Goal: Task Accomplishment & Management: Manage account settings

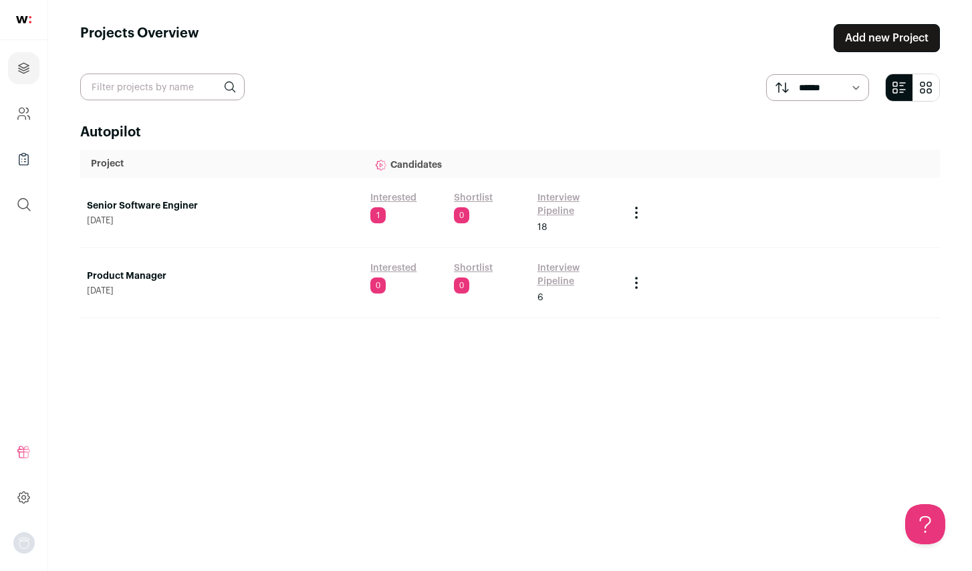
click at [552, 199] on link "Interview Pipeline" at bounding box center [577, 204] width 78 height 27
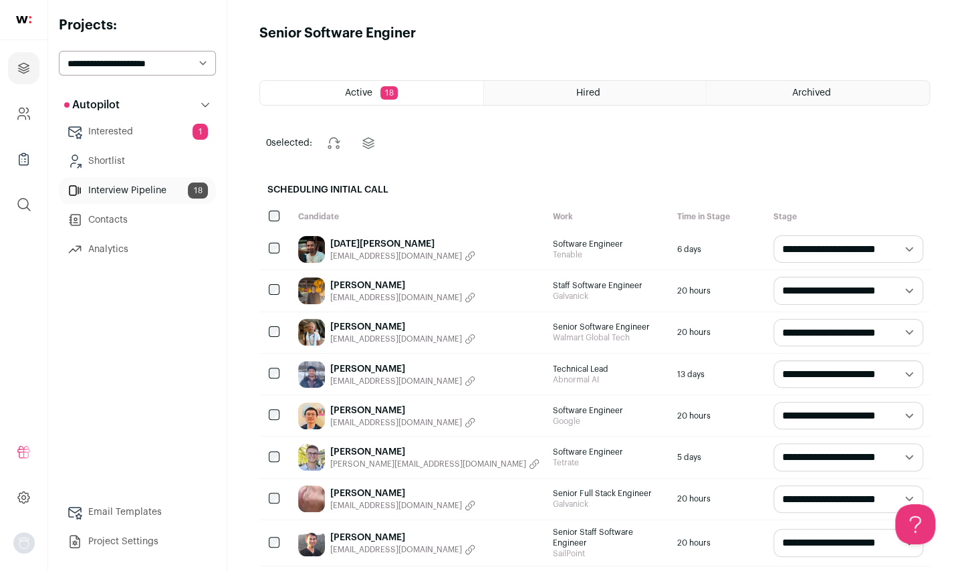
click at [374, 237] on link "[DATE][PERSON_NAME]" at bounding box center [402, 243] width 145 height 13
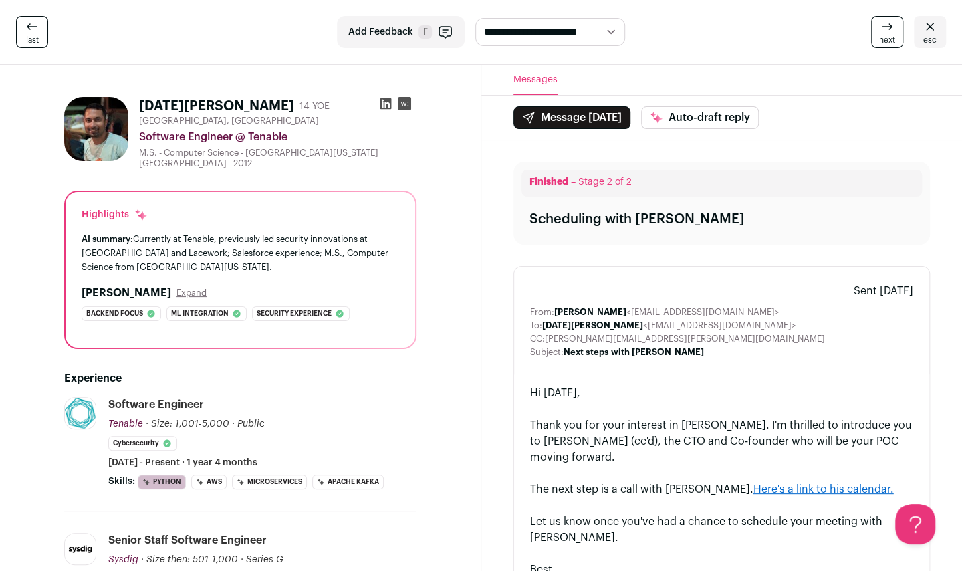
click at [384, 103] on icon at bounding box center [385, 103] width 11 height 11
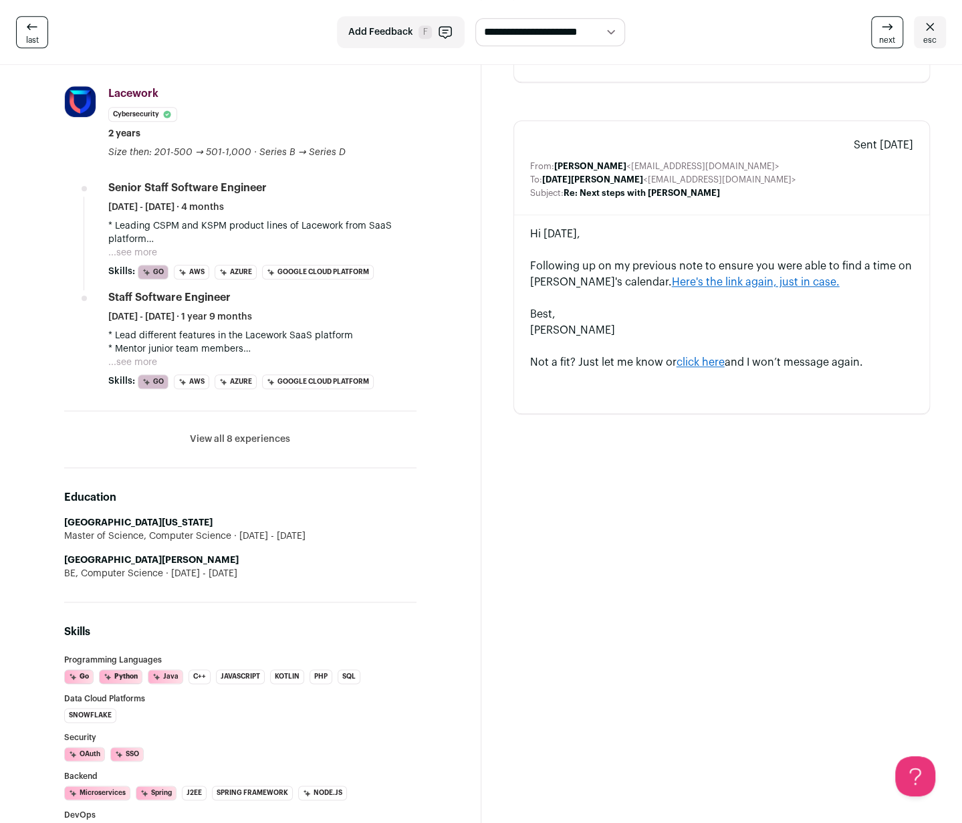
scroll to position [602, 0]
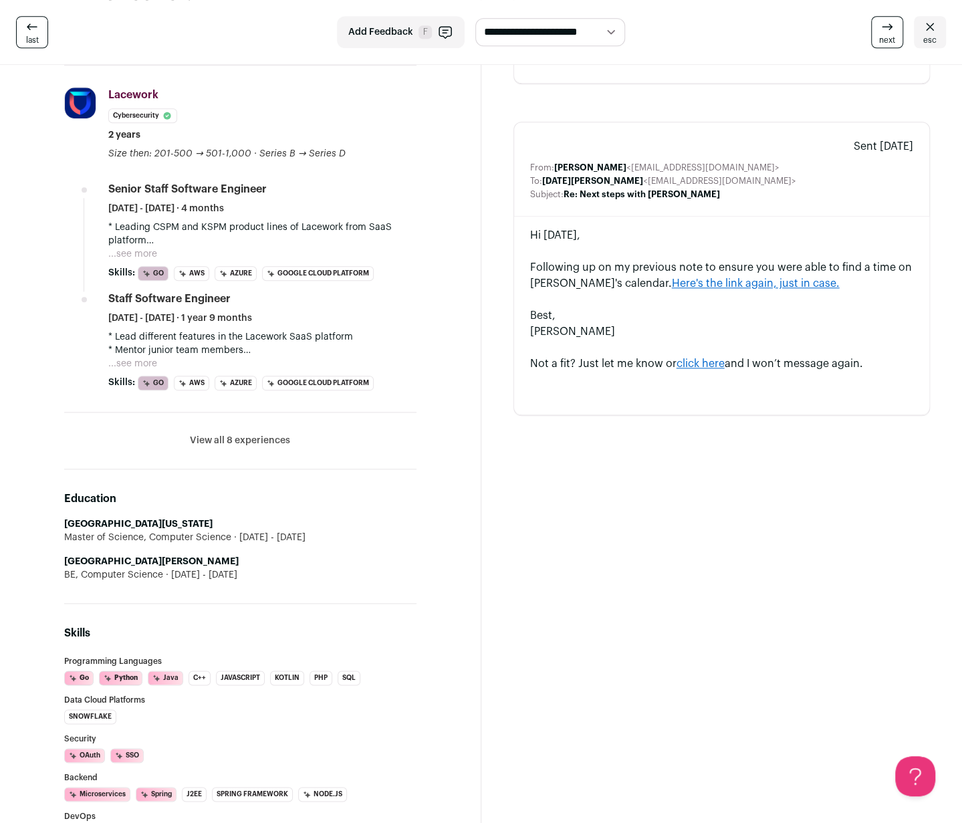
click at [255, 437] on li "View all 8 experiences View less" at bounding box center [240, 441] width 352 height 57
click at [259, 434] on button "View all 8 experiences" at bounding box center [240, 440] width 100 height 13
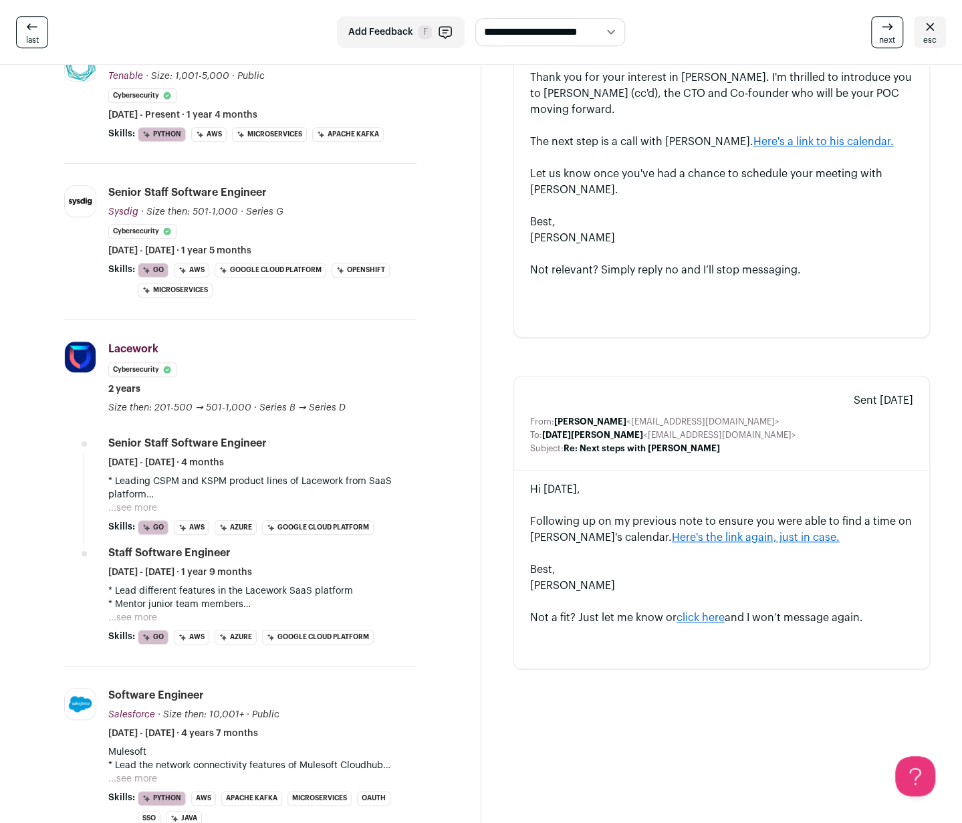
scroll to position [334, 0]
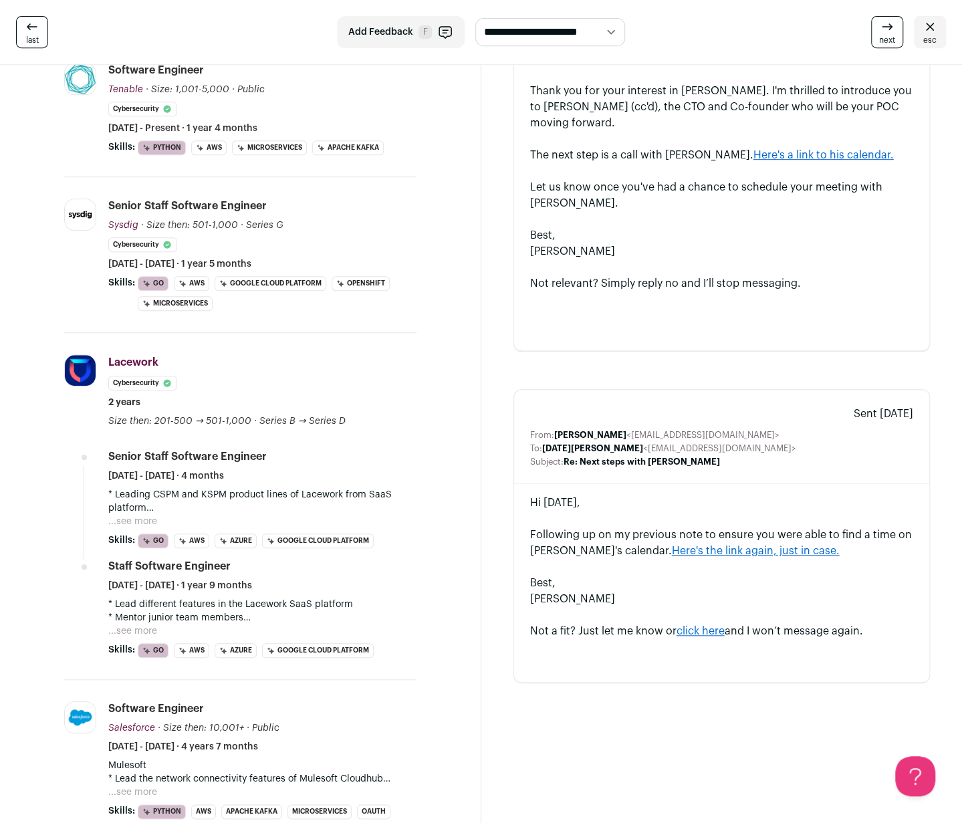
click at [143, 515] on button "...see more" at bounding box center [132, 521] width 49 height 13
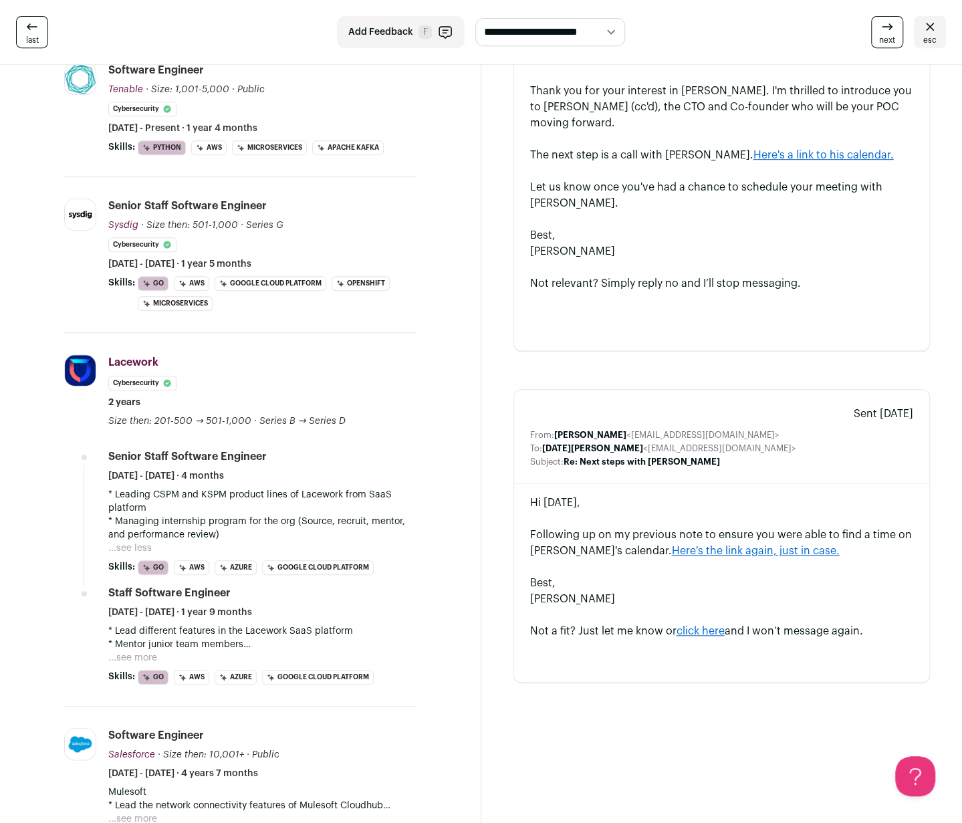
click at [146, 570] on button "...see more" at bounding box center [132, 657] width 49 height 13
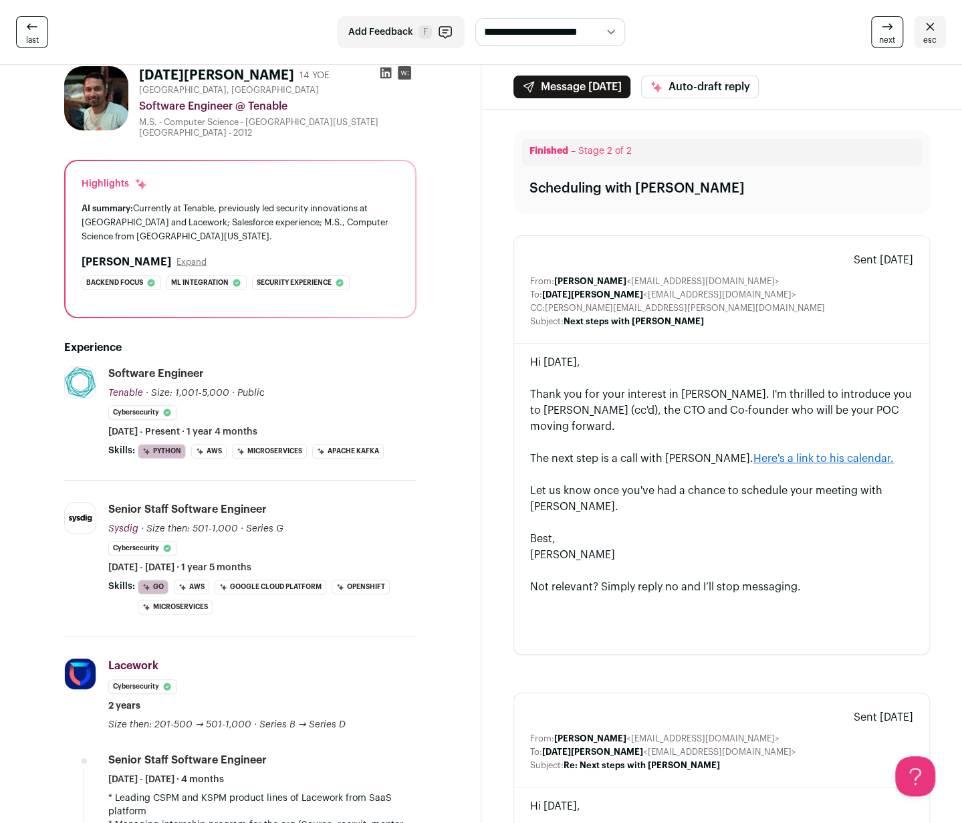
scroll to position [0, 0]
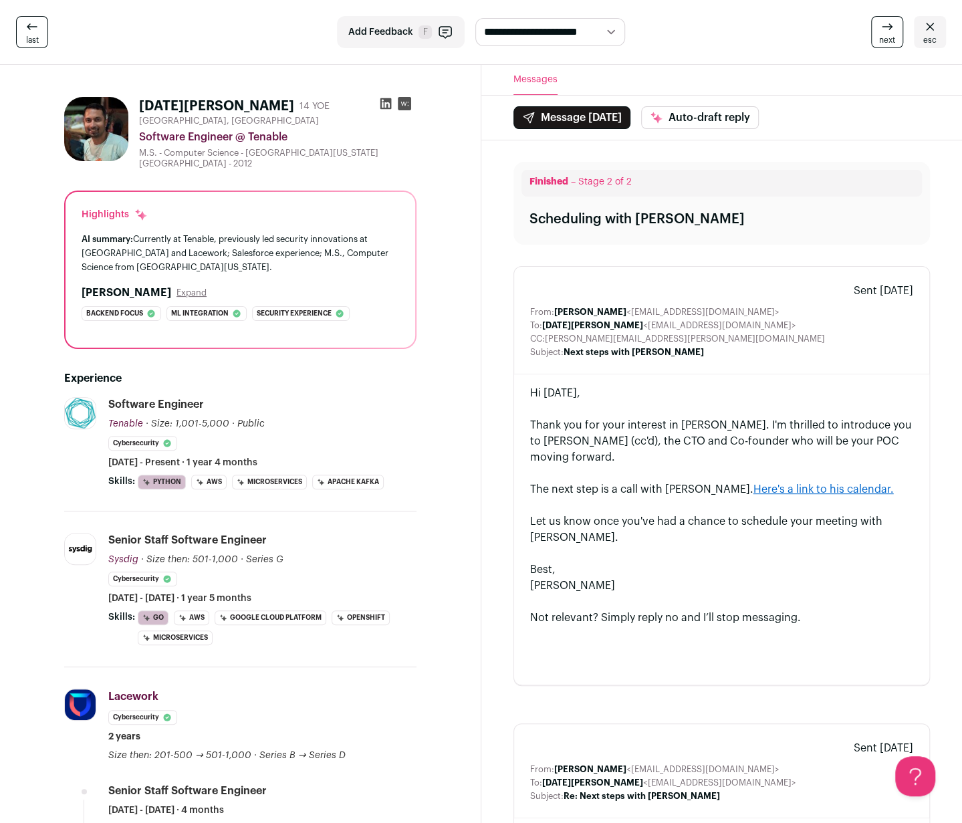
click at [614, 37] on select "**********" at bounding box center [550, 31] width 150 height 27
select select "**********"
click at [475, 18] on select "**********" at bounding box center [550, 31] width 150 height 27
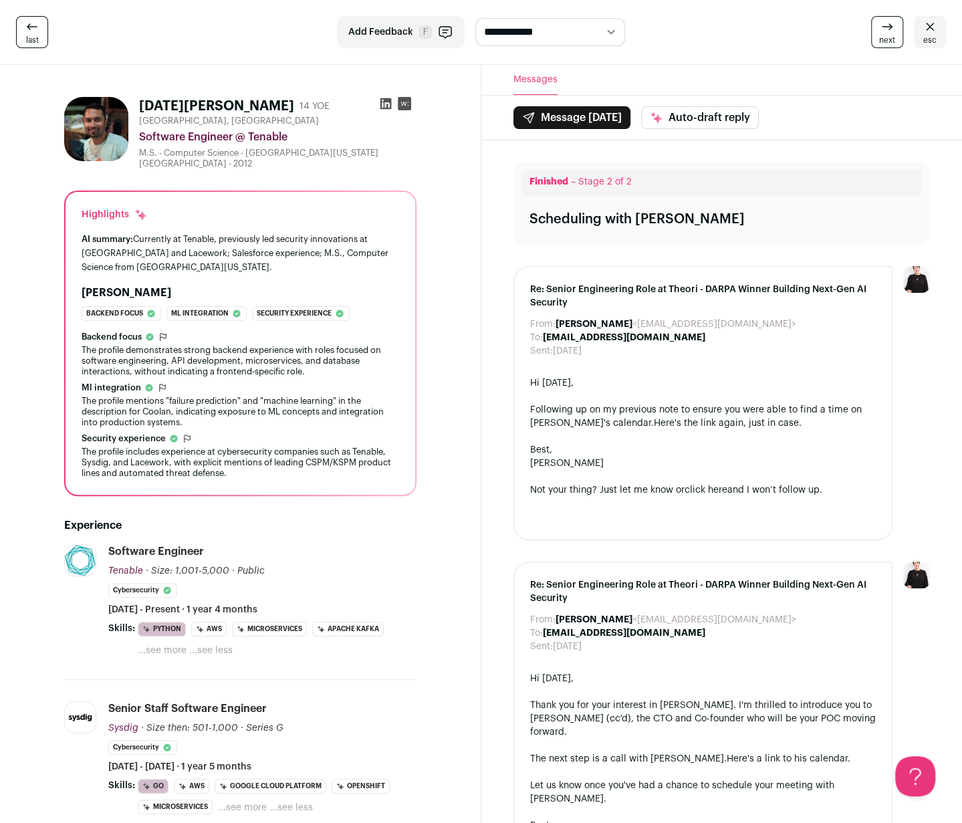
click at [926, 33] on icon at bounding box center [930, 27] width 16 height 16
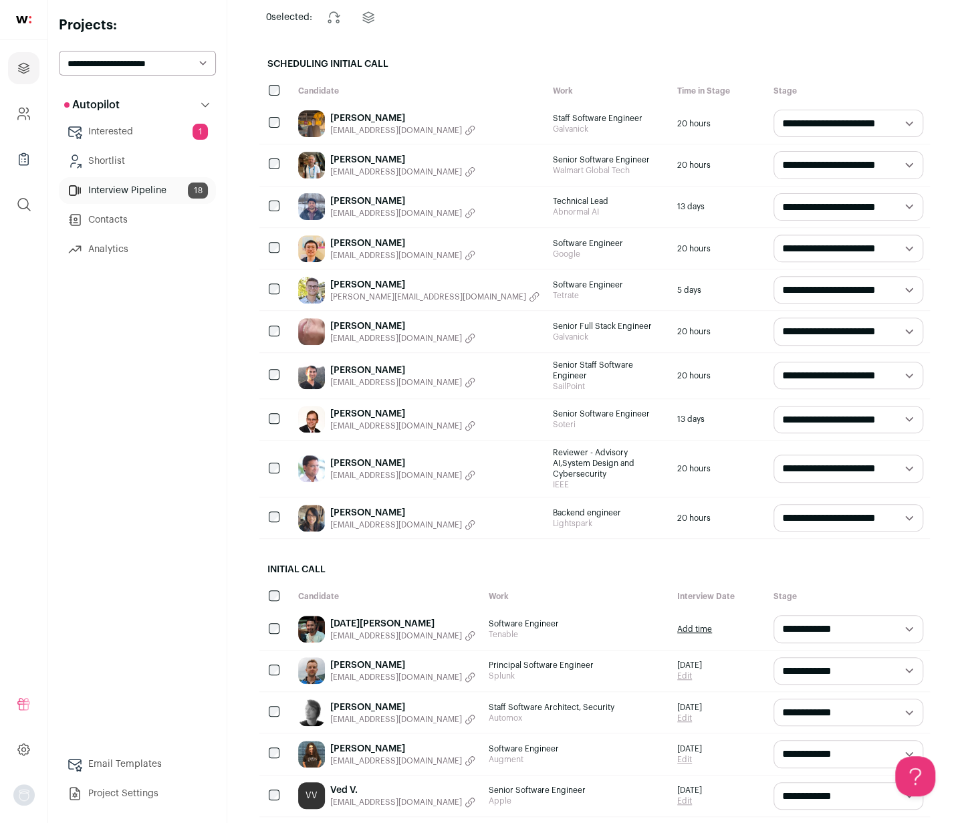
scroll to position [267, 0]
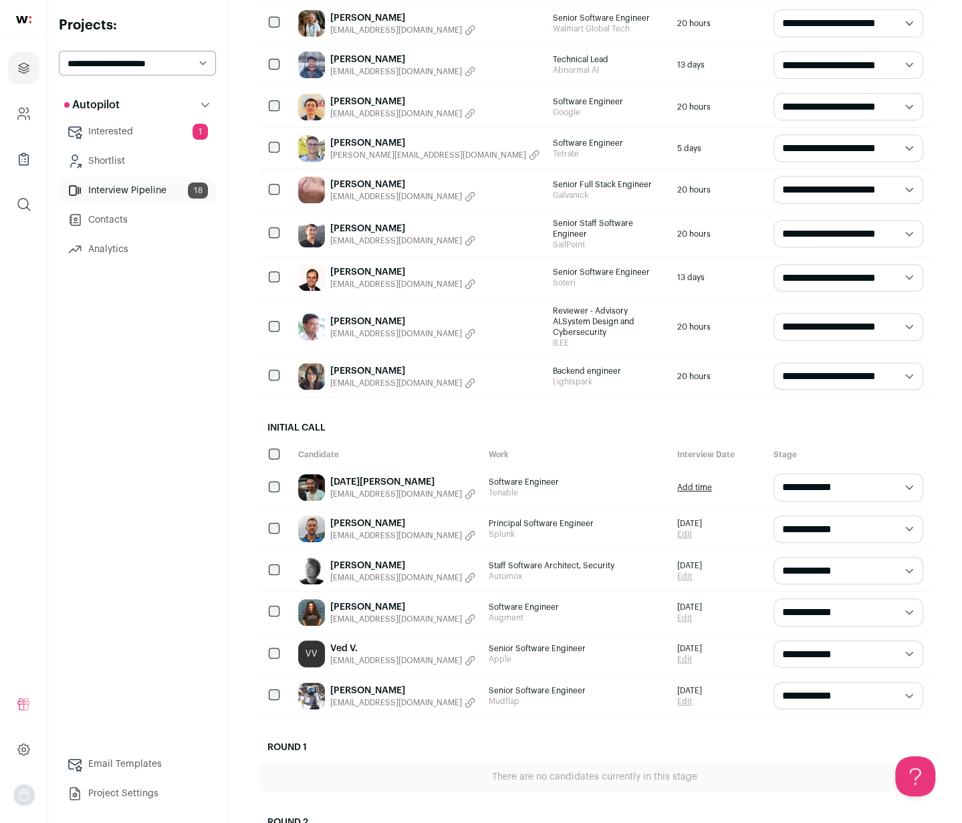
click at [377, 475] on link "[DATE][PERSON_NAME]" at bounding box center [402, 481] width 145 height 13
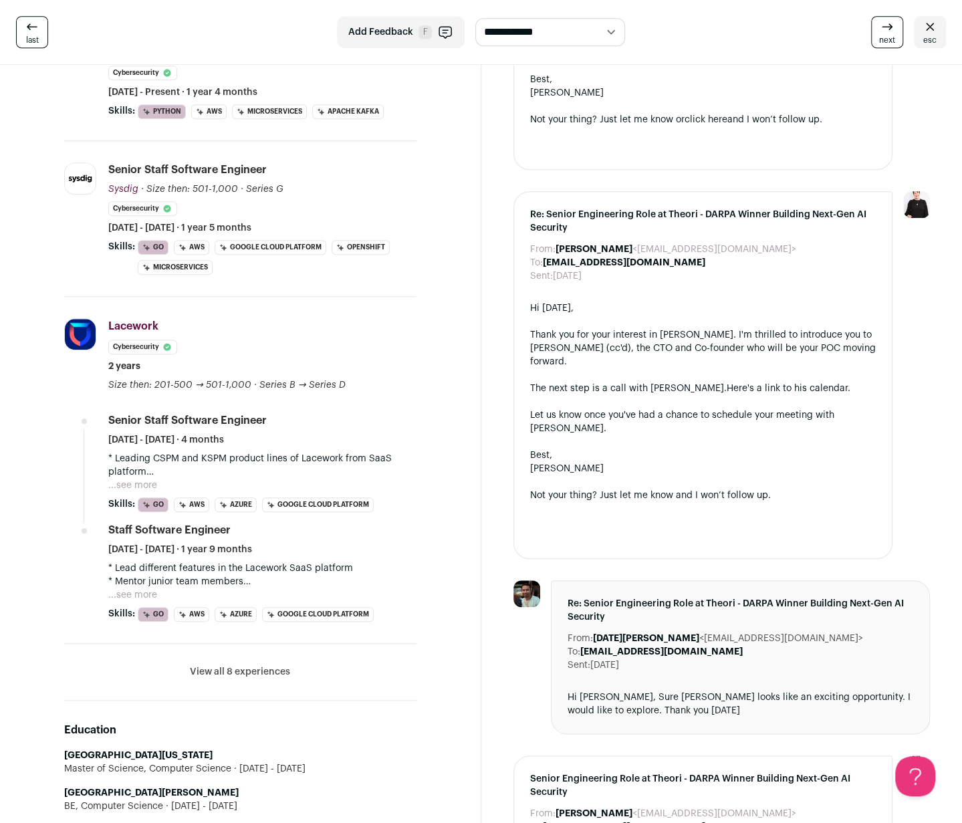
scroll to position [535, 0]
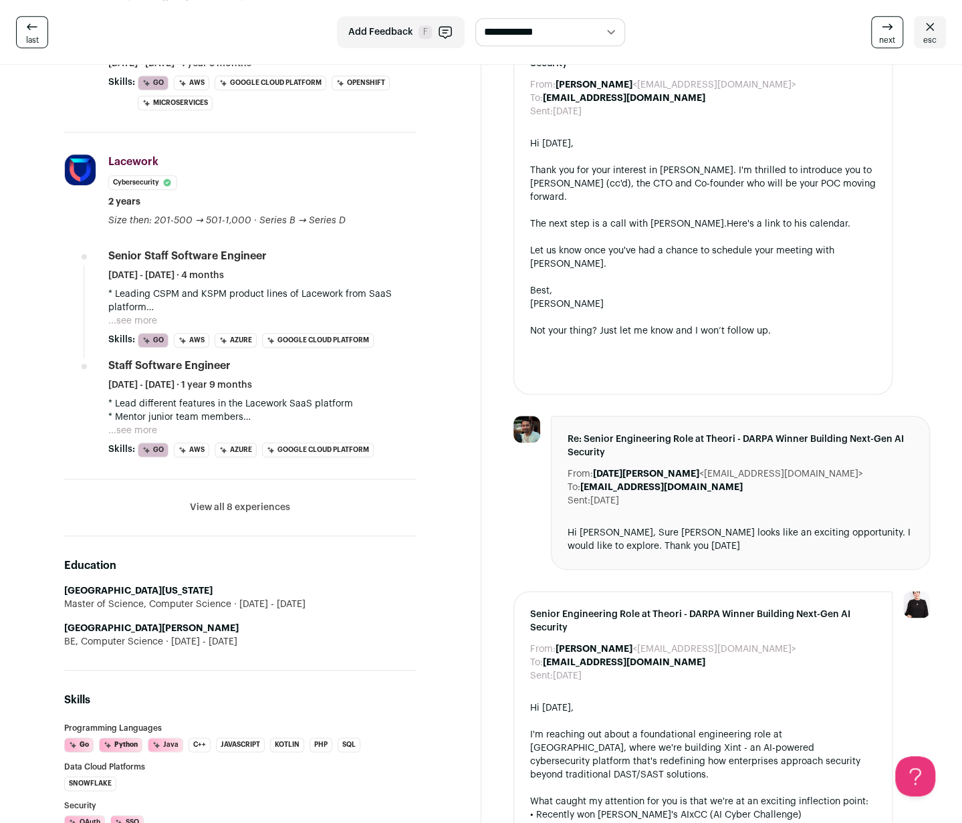
drag, startPoint x: 254, startPoint y: 497, endPoint x: 284, endPoint y: 487, distance: 31.9
click at [255, 501] on button "View all 8 experiences" at bounding box center [240, 507] width 100 height 13
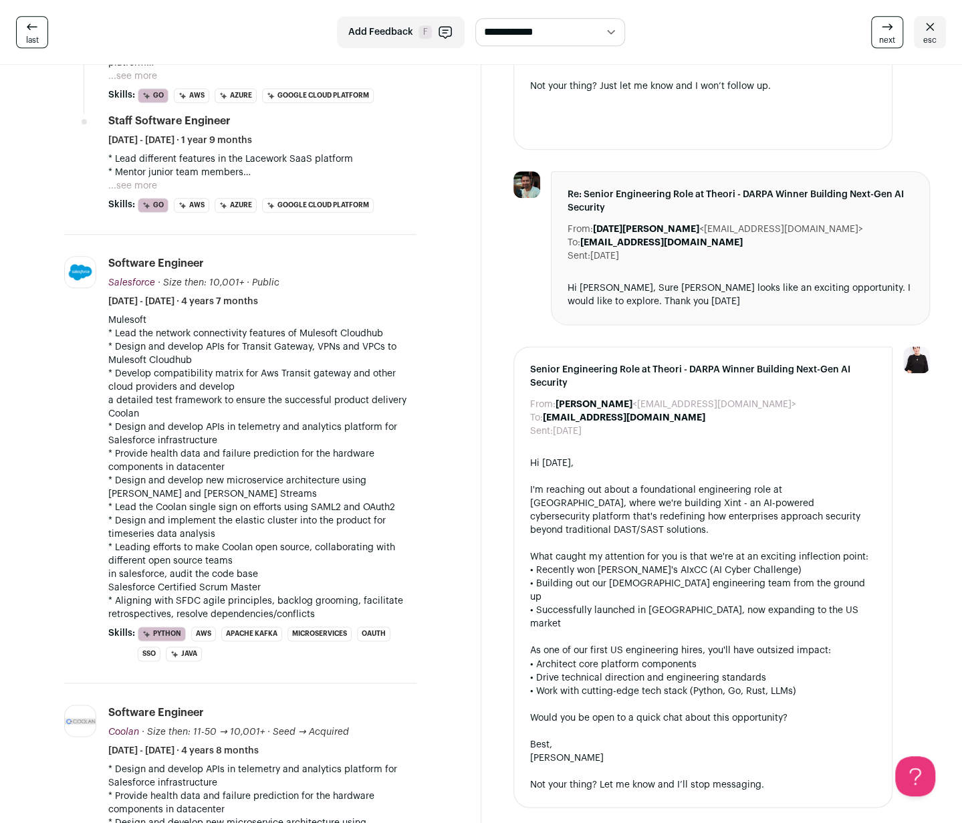
scroll to position [669, 0]
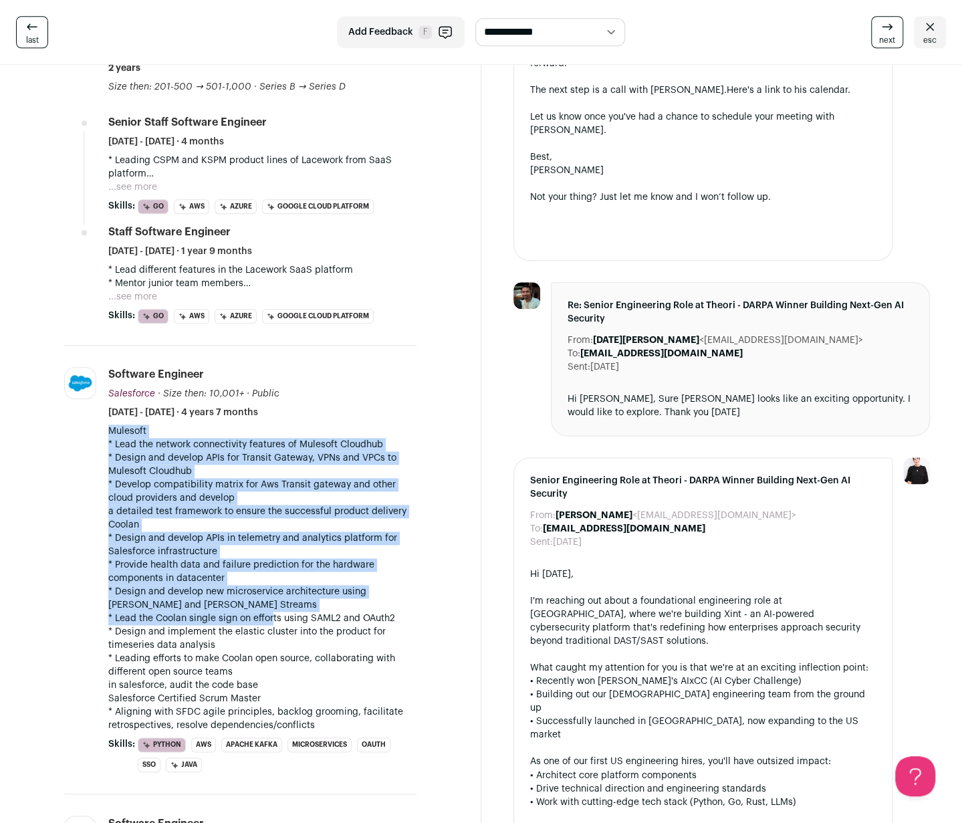
drag, startPoint x: 108, startPoint y: 417, endPoint x: 271, endPoint y: 602, distance: 246.9
click at [271, 570] on div "Mulesoft * Lead the network connectivity features of Mulesoft Cloudhub * Design…" at bounding box center [262, 579] width 308 height 308
click at [271, 570] on p "* Lead the Coolan single sign on efforts using SAML2 and OAuth2" at bounding box center [262, 618] width 308 height 13
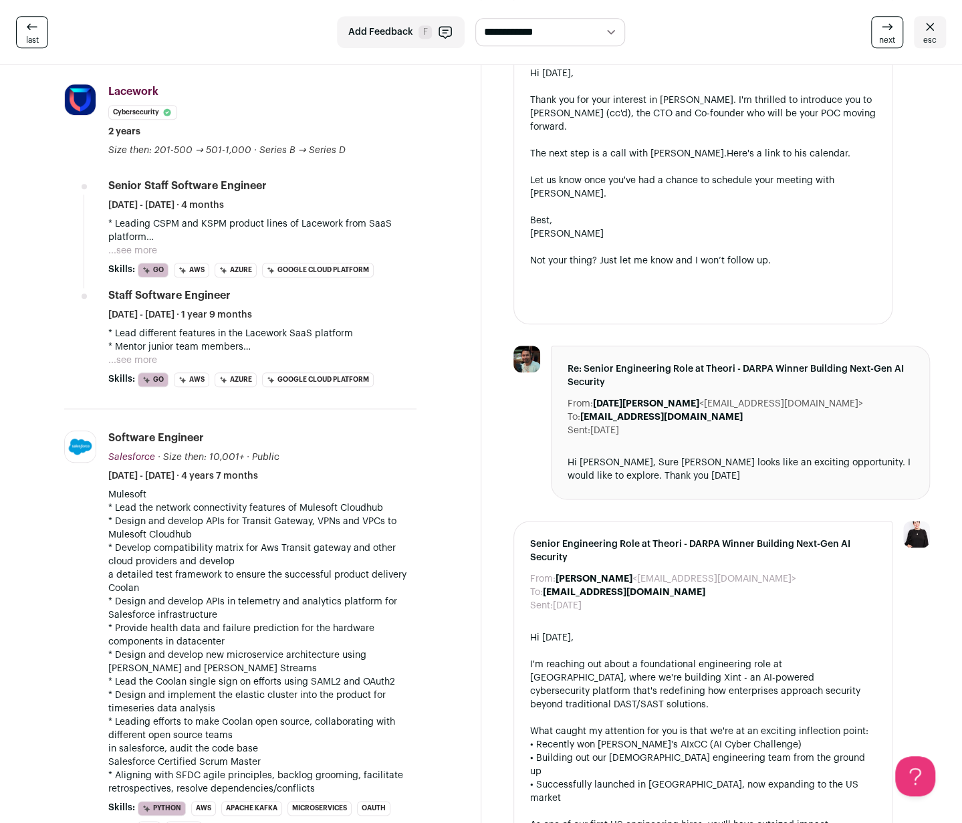
scroll to position [468, 0]
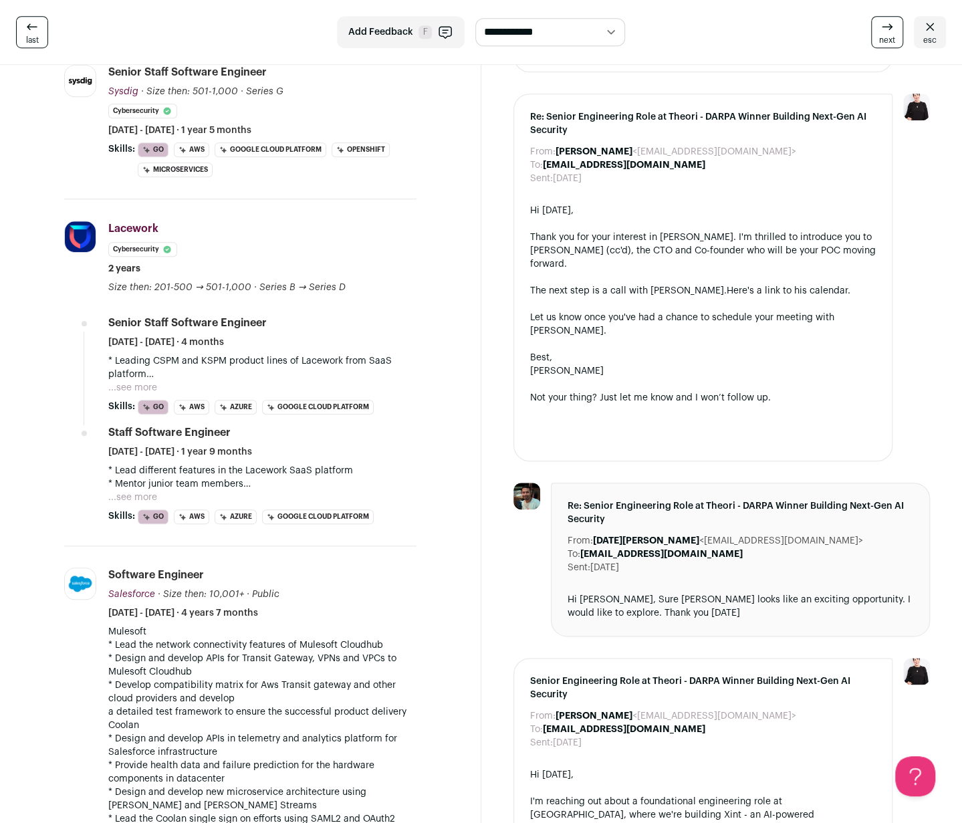
click at [134, 381] on button "...see more" at bounding box center [132, 387] width 49 height 13
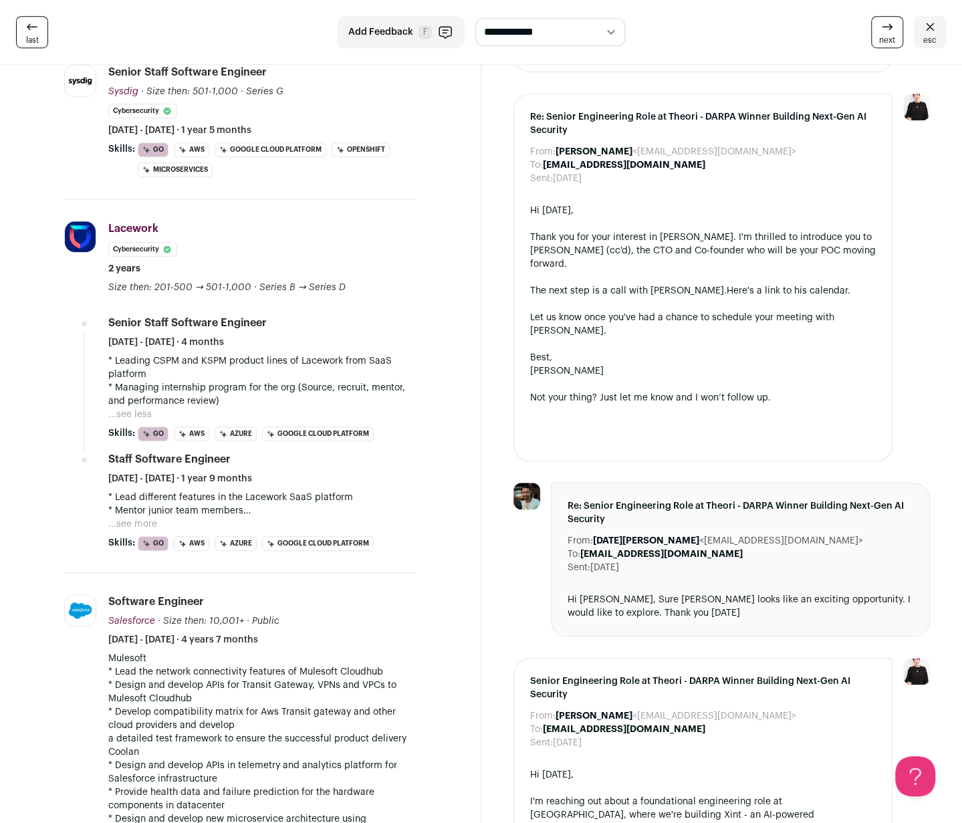
click at [152, 518] on button "...see more" at bounding box center [132, 524] width 49 height 13
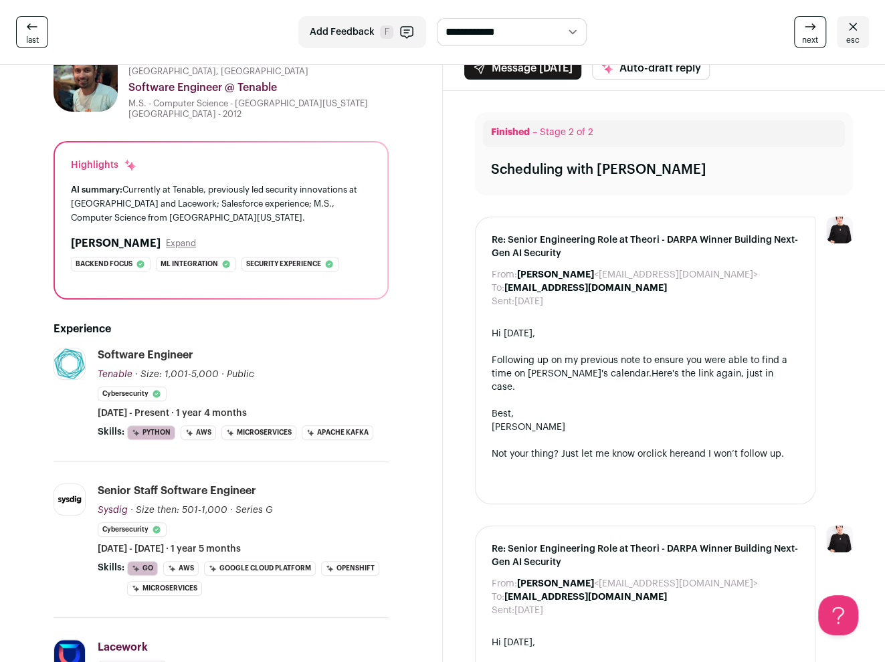
scroll to position [0, 0]
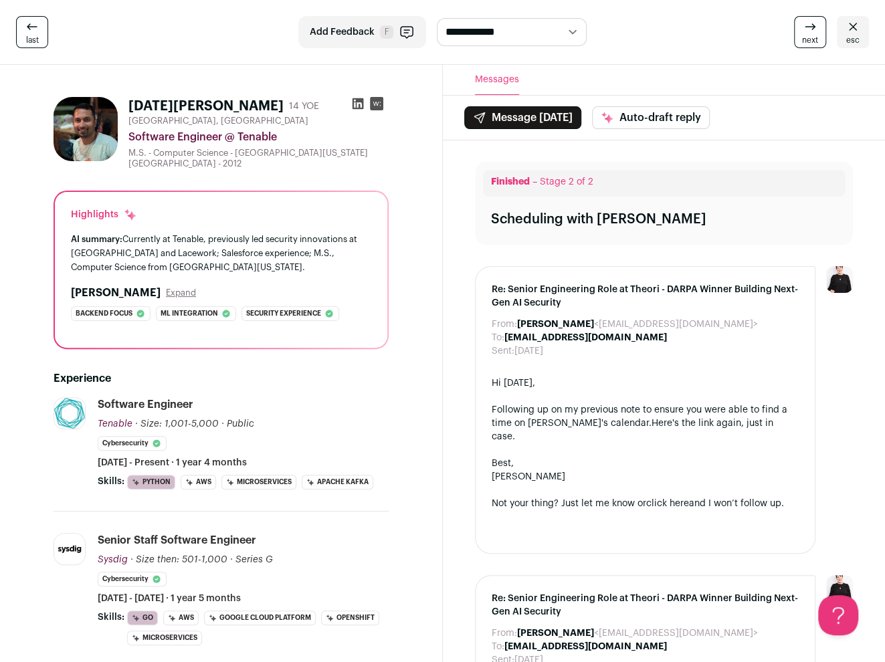
click at [852, 41] on span "esc" at bounding box center [852, 40] width 13 height 11
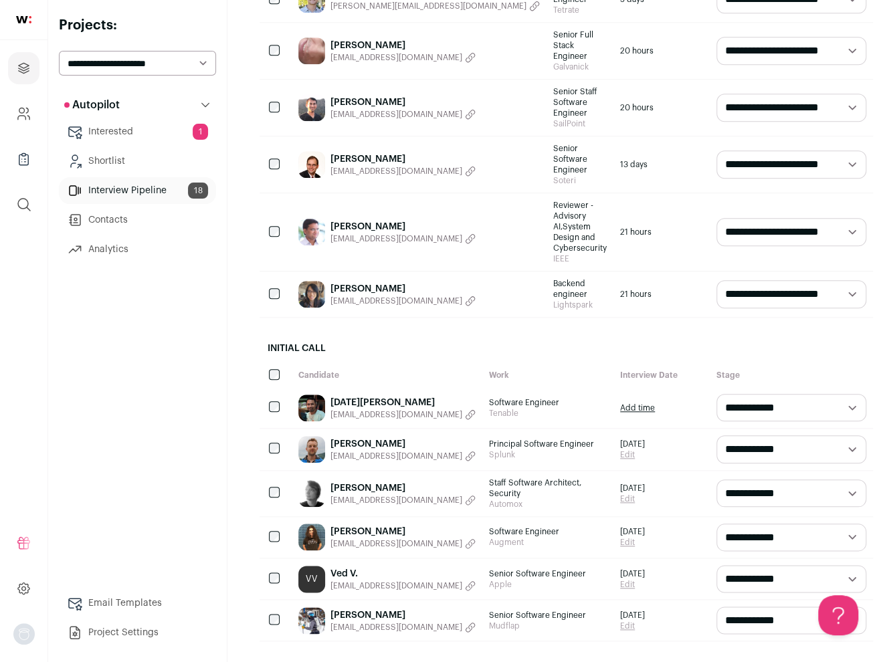
scroll to position [468, 0]
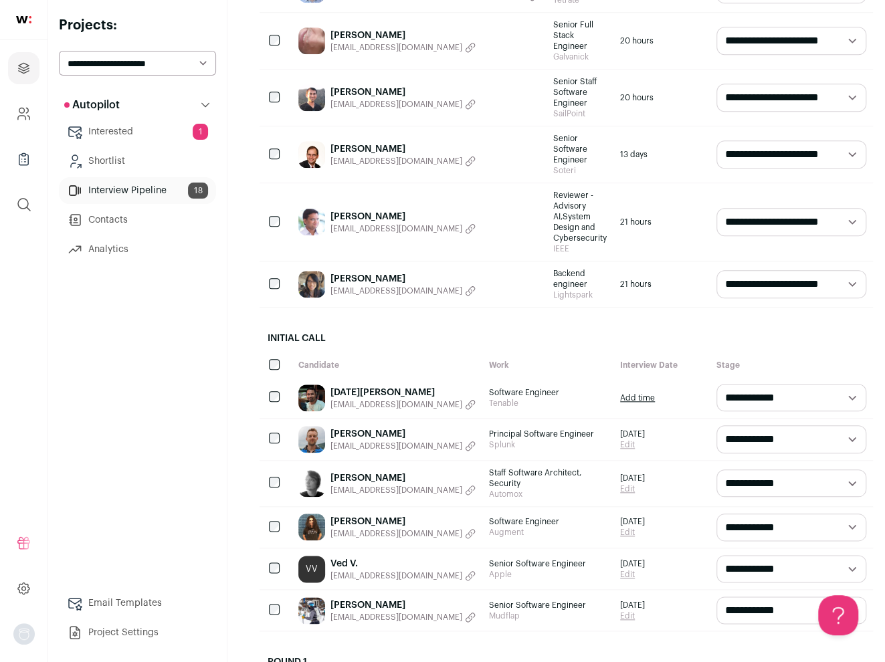
click at [620, 393] on link "Add time" at bounding box center [637, 398] width 35 height 11
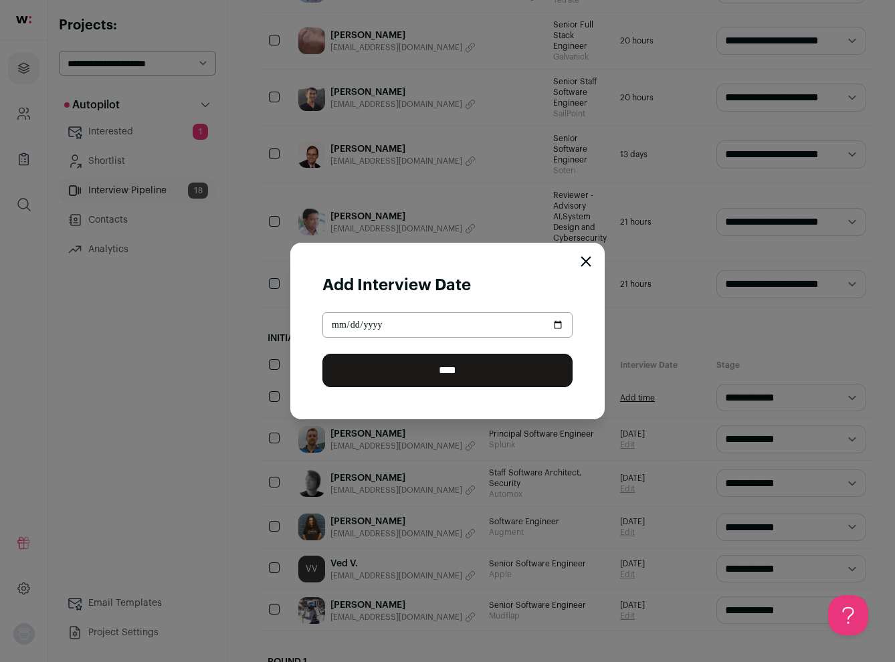
click at [538, 328] on input "Close modal via background" at bounding box center [447, 324] width 250 height 25
click at [560, 324] on input "Close modal via background" at bounding box center [447, 324] width 250 height 25
type input "**********"
click at [463, 369] on input "****" at bounding box center [447, 370] width 250 height 33
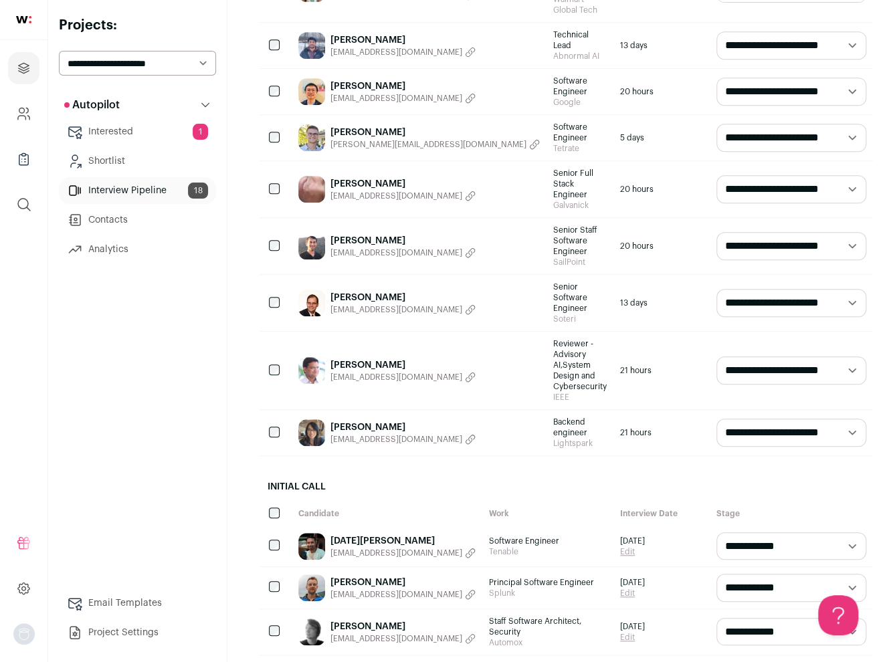
scroll to position [401, 0]
